Goal: Submit feedback/report problem: Leave review/rating

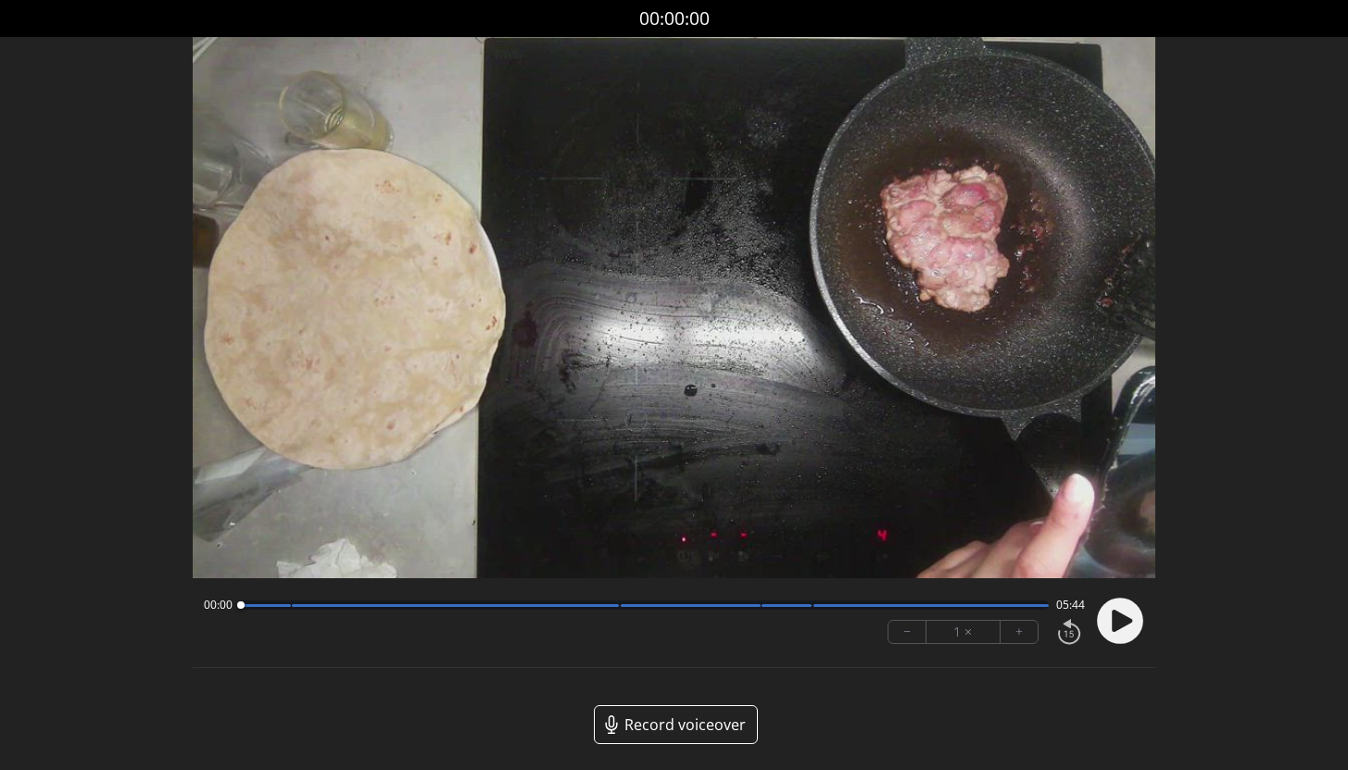
scroll to position [80, 0]
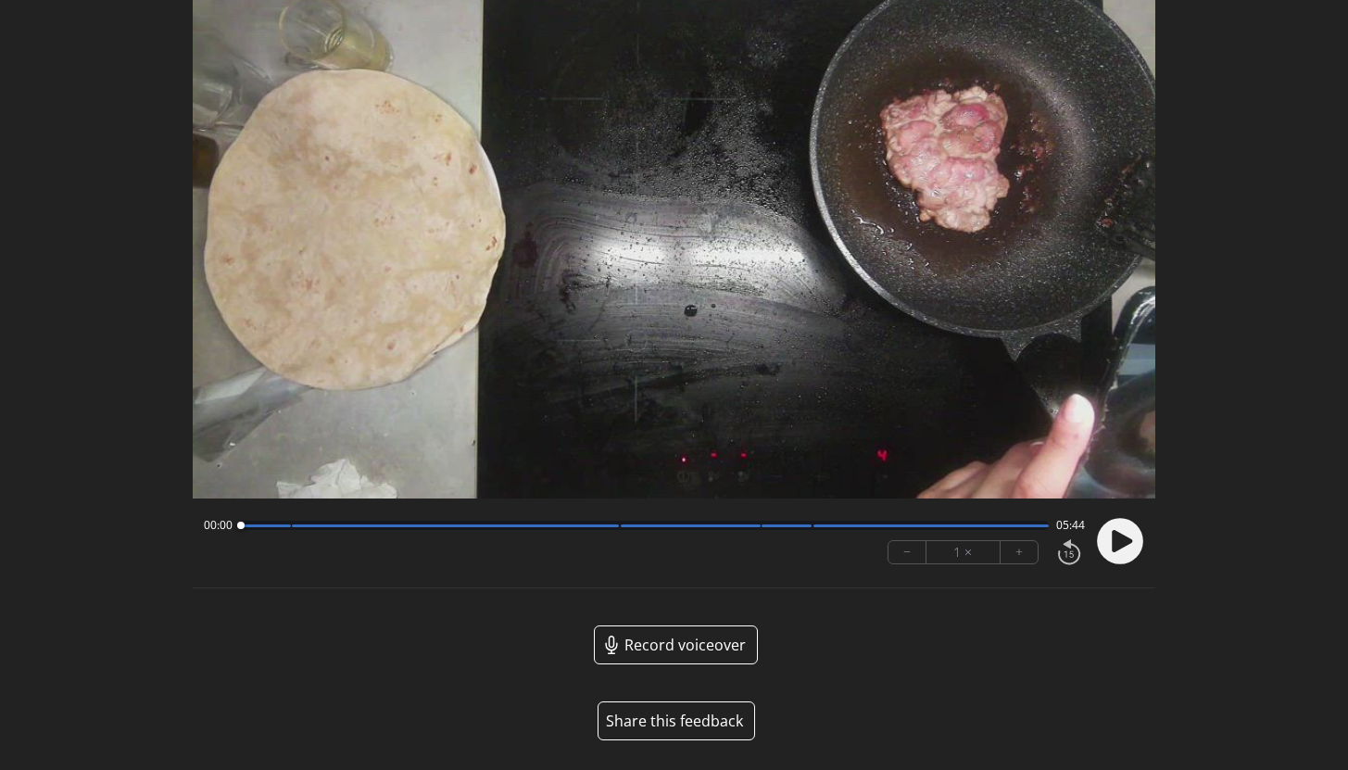
click at [659, 720] on button "Share this feedback" at bounding box center [675, 720] width 157 height 39
